Goal: Task Accomplishment & Management: Manage account settings

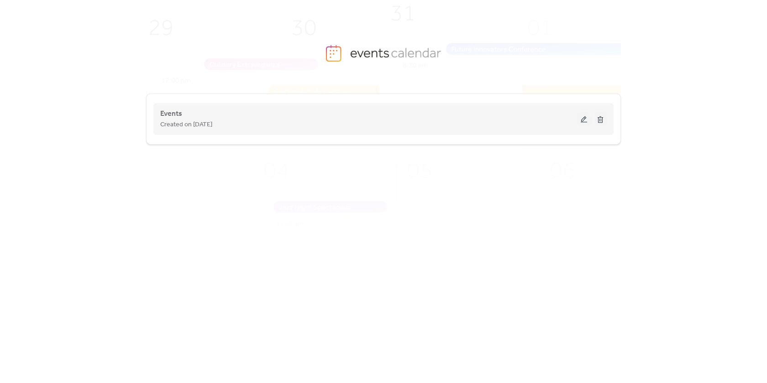
click at [583, 122] on button at bounding box center [583, 119] width 13 height 14
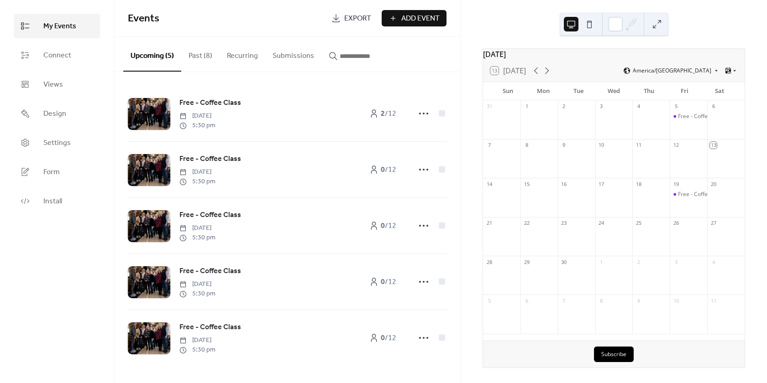
scroll to position [5, 0]
click at [512, 12] on div "[DATE] 13 [DATE] [GEOGRAPHIC_DATA]/[GEOGRAPHIC_DATA] Sun Mon Tue Wed Thu Fri Sa…" at bounding box center [613, 191] width 306 height 383
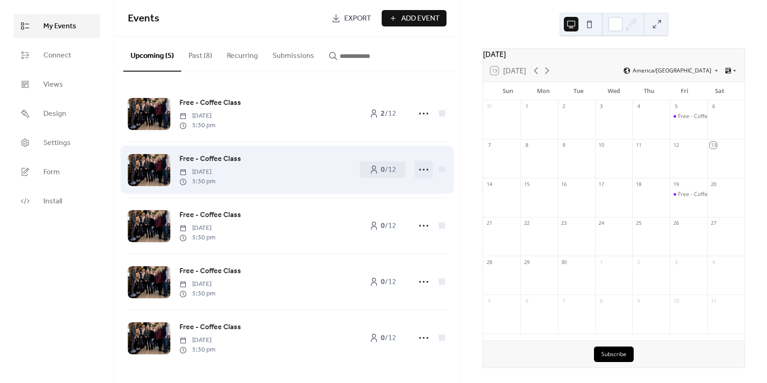
click at [424, 168] on icon at bounding box center [423, 169] width 15 height 15
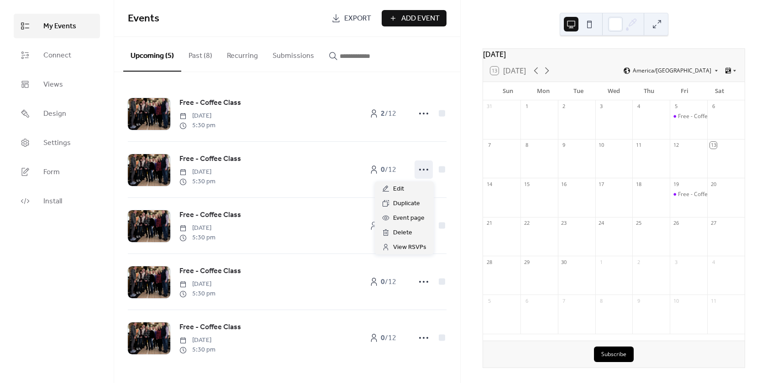
click at [76, 249] on div "My Events Connect Views Design Settings Form Install" at bounding box center [57, 191] width 114 height 383
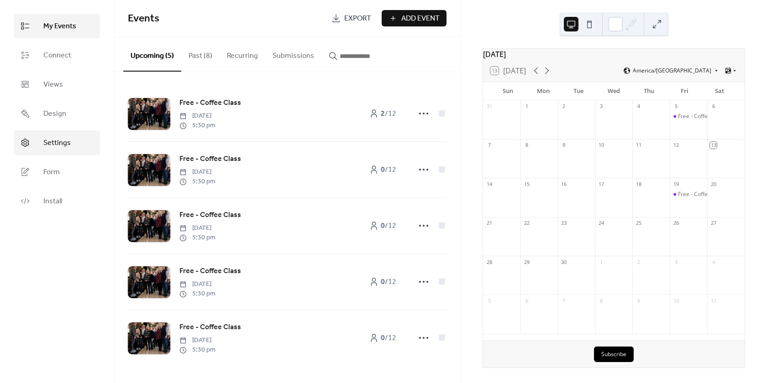
click at [52, 154] on link "Settings" at bounding box center [57, 143] width 86 height 25
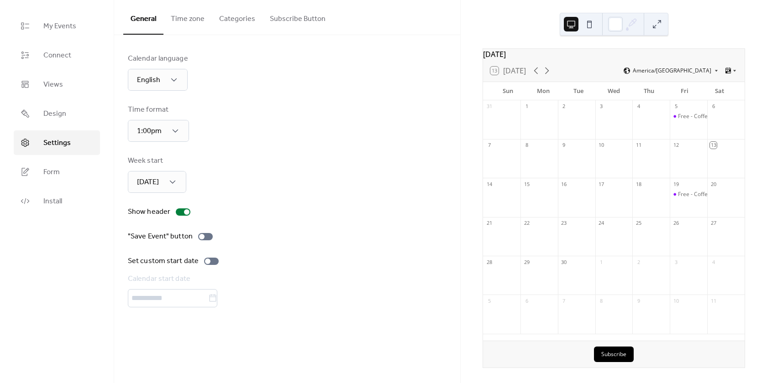
click at [305, 23] on button "Subscribe Button" at bounding box center [297, 17] width 70 height 34
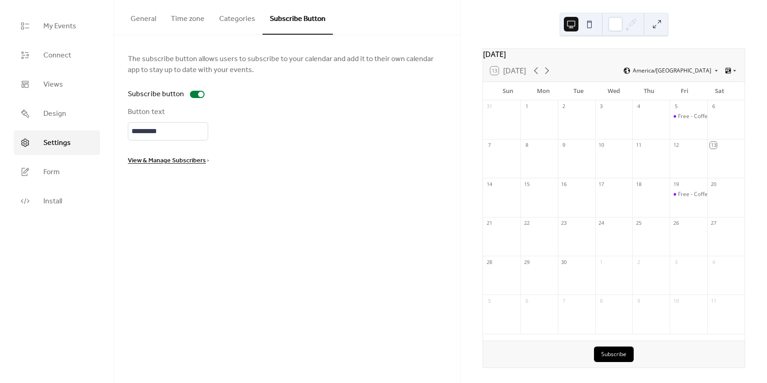
click at [228, 25] on button "Categories" at bounding box center [237, 17] width 51 height 34
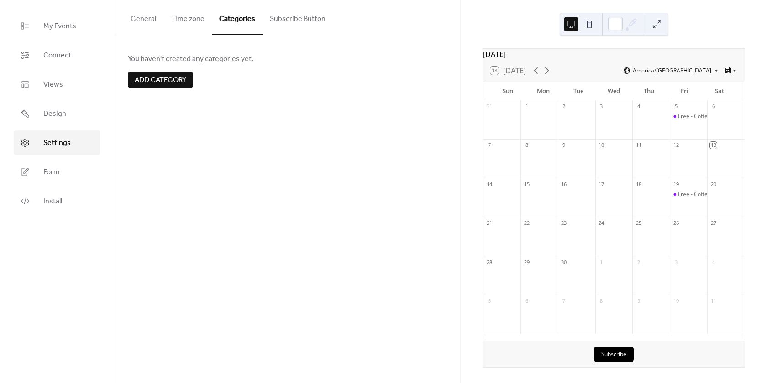
click at [201, 23] on button "Time zone" at bounding box center [187, 17] width 48 height 34
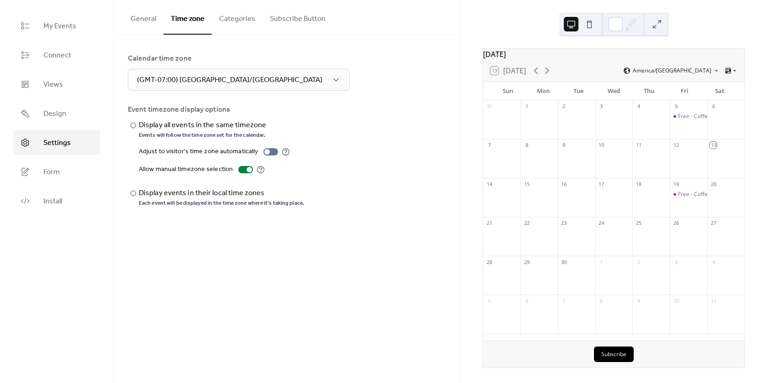
click at [147, 21] on button "General" at bounding box center [143, 17] width 40 height 34
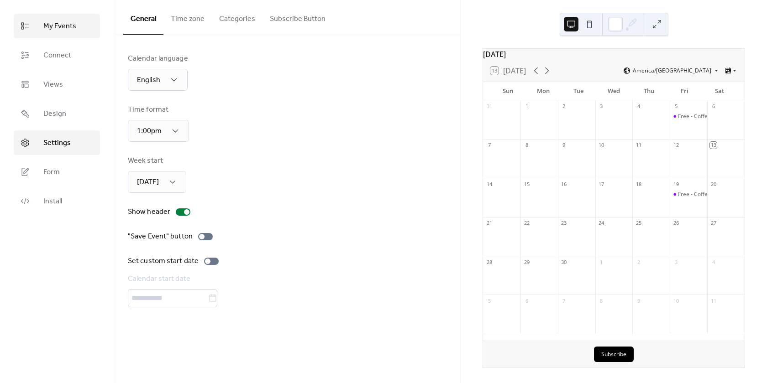
click at [67, 29] on span "My Events" at bounding box center [59, 26] width 33 height 11
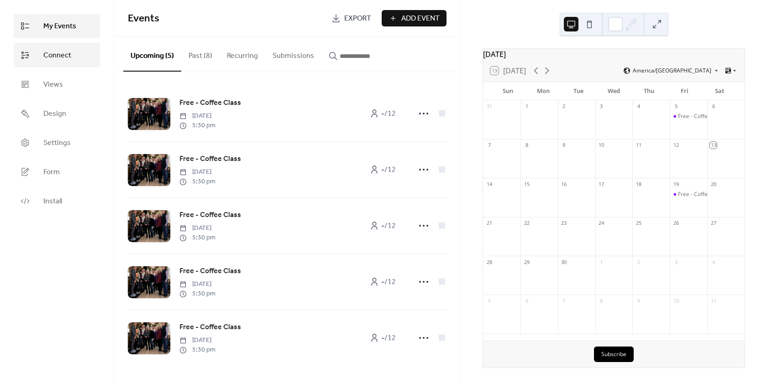
click at [63, 48] on link "Connect" at bounding box center [57, 55] width 86 height 25
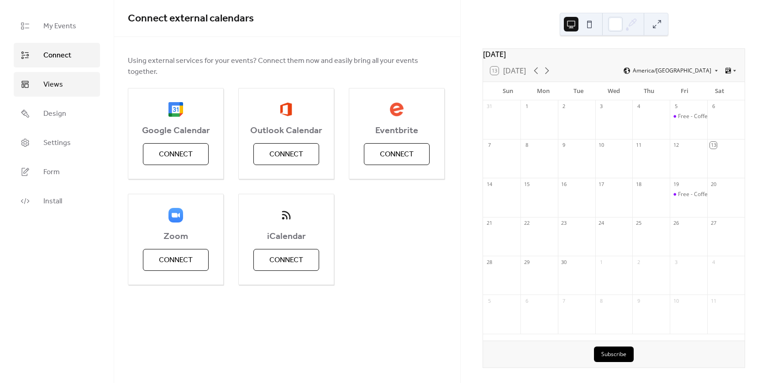
click at [65, 80] on link "Views" at bounding box center [57, 84] width 86 height 25
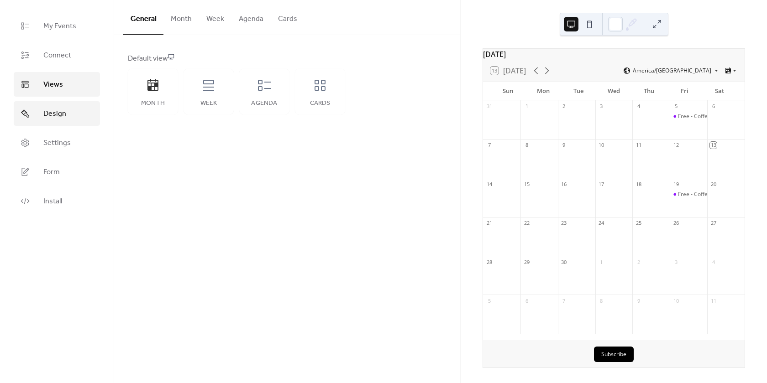
click at [60, 106] on link "Design" at bounding box center [57, 113] width 86 height 25
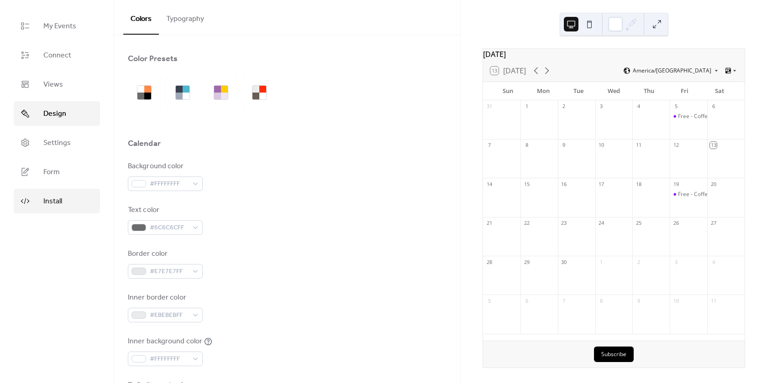
click at [57, 192] on link "Install" at bounding box center [57, 201] width 86 height 25
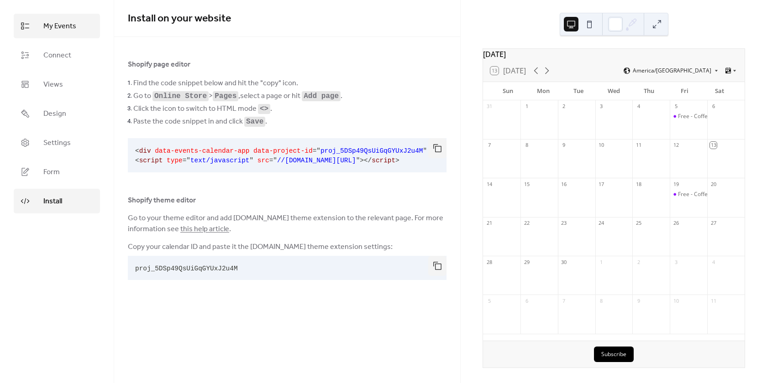
click at [63, 27] on span "My Events" at bounding box center [59, 26] width 33 height 11
